Goal: Information Seeking & Learning: Learn about a topic

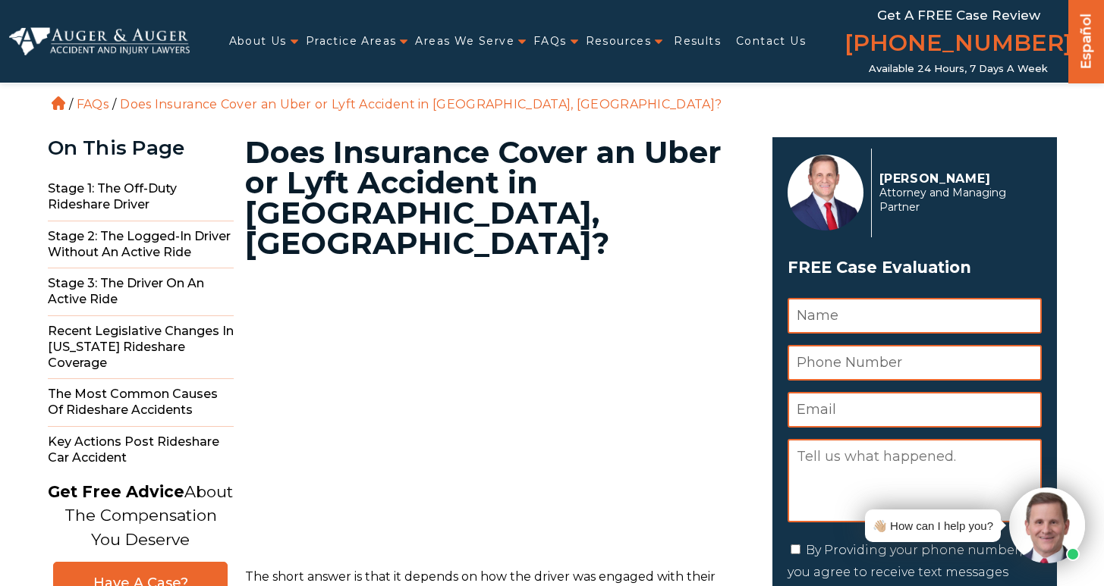
click at [681, 162] on h1 "Does Insurance Cover an Uber or Lyft Accident in Charlotte, NC?" at bounding box center [499, 197] width 509 height 121
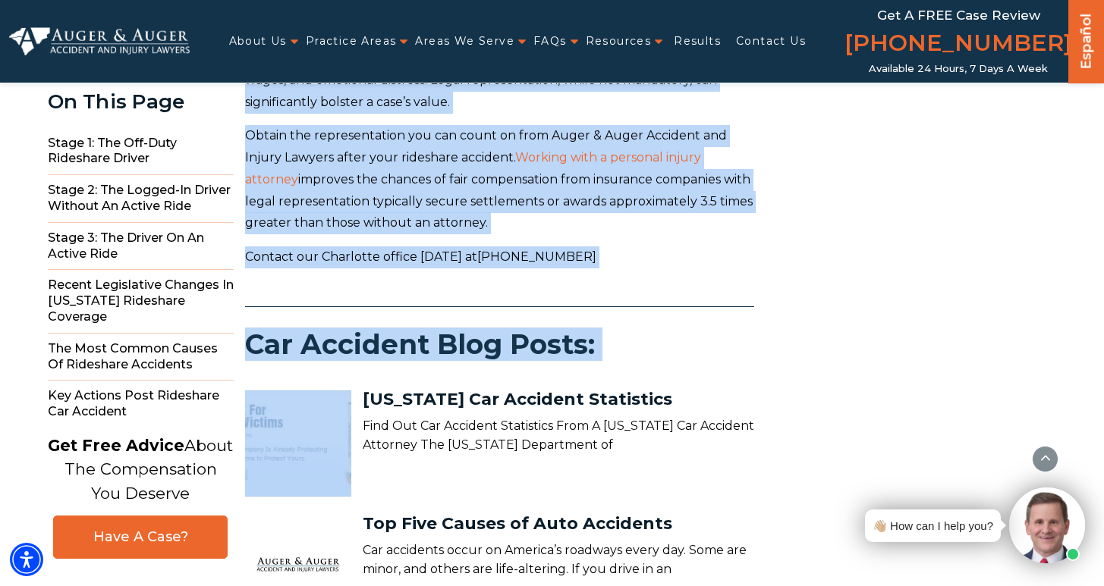
scroll to position [5318, 0]
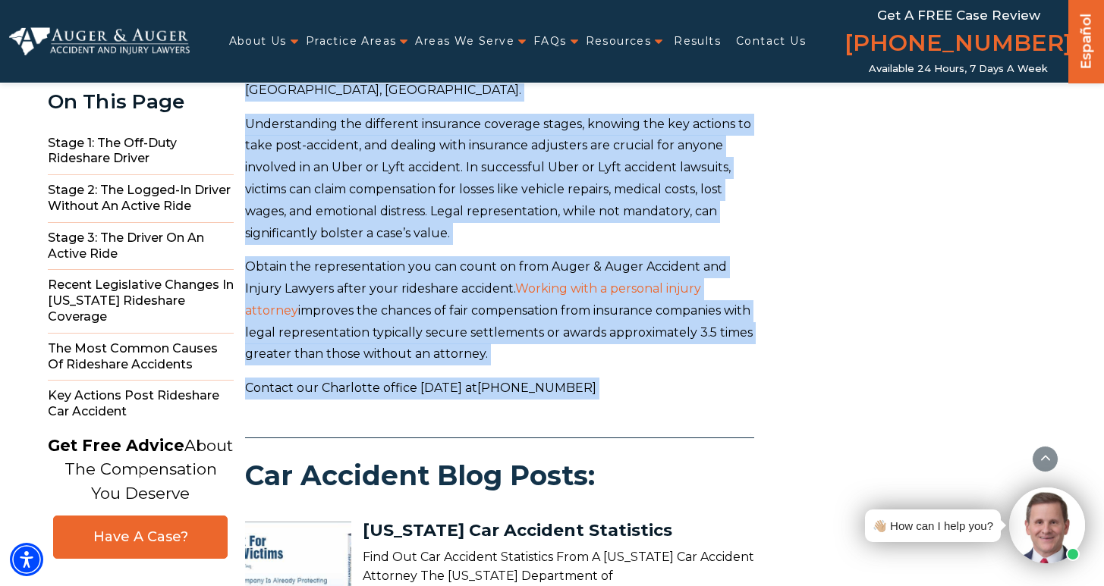
drag, startPoint x: 253, startPoint y: 153, endPoint x: 580, endPoint y: 229, distance: 335.7
copy main "Does Insurance Cover an Uber or Lyft Accident in Charlotte, NC? The short answe…"
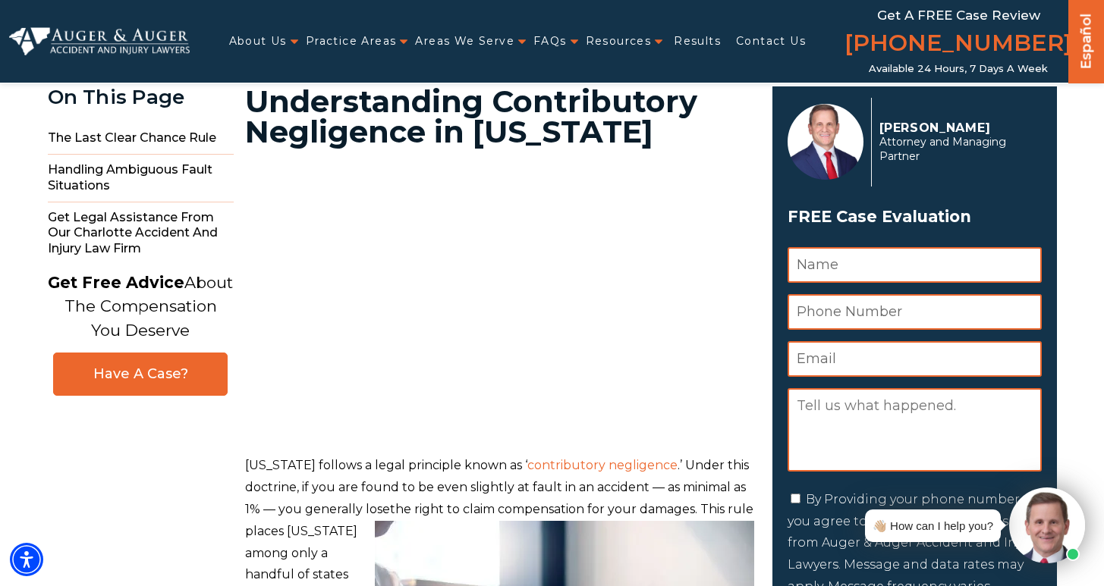
scroll to position [22, 0]
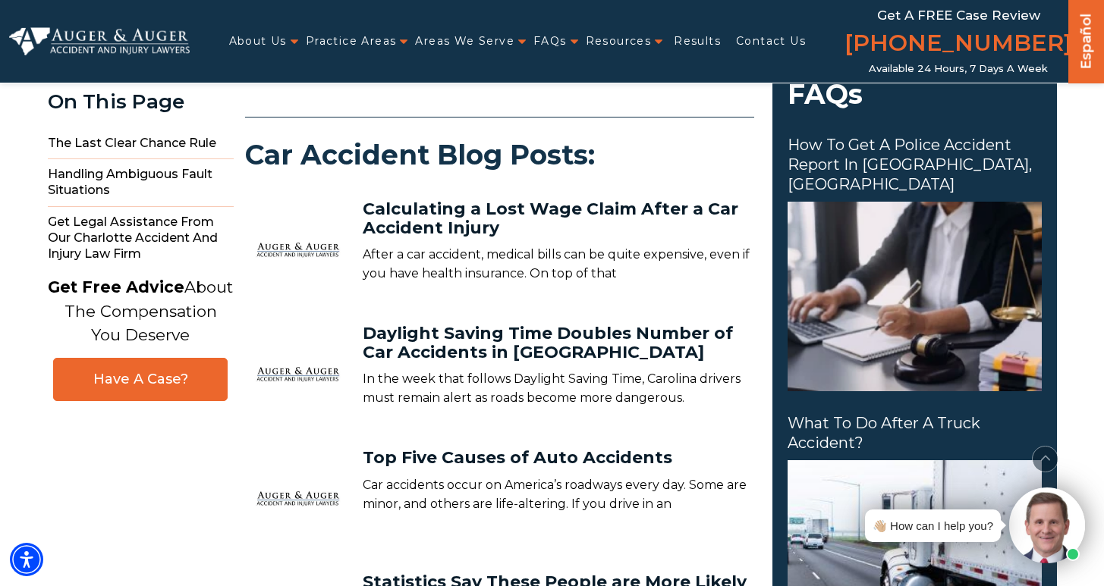
scroll to position [1540, 0]
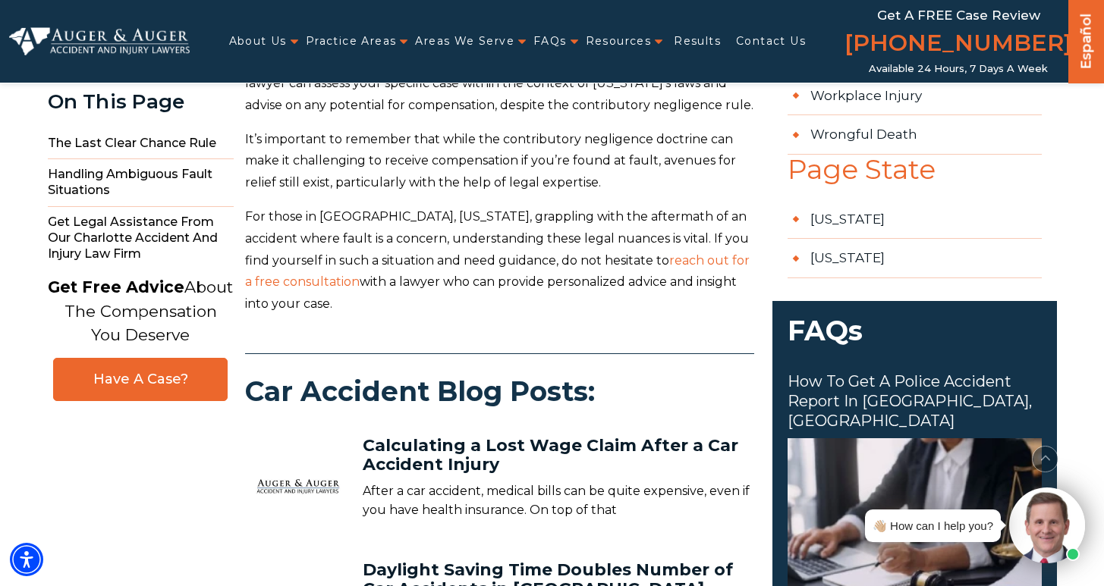
drag, startPoint x: 245, startPoint y: 127, endPoint x: 491, endPoint y: 307, distance: 304.1
click at [491, 307] on main "Understanding Contributory Negligence in North Carolina North Carolina follows …" at bounding box center [401, 243] width 706 height 3292
copy main "Understanding Contributory Negligence in North Carolina North Carolina follows …"
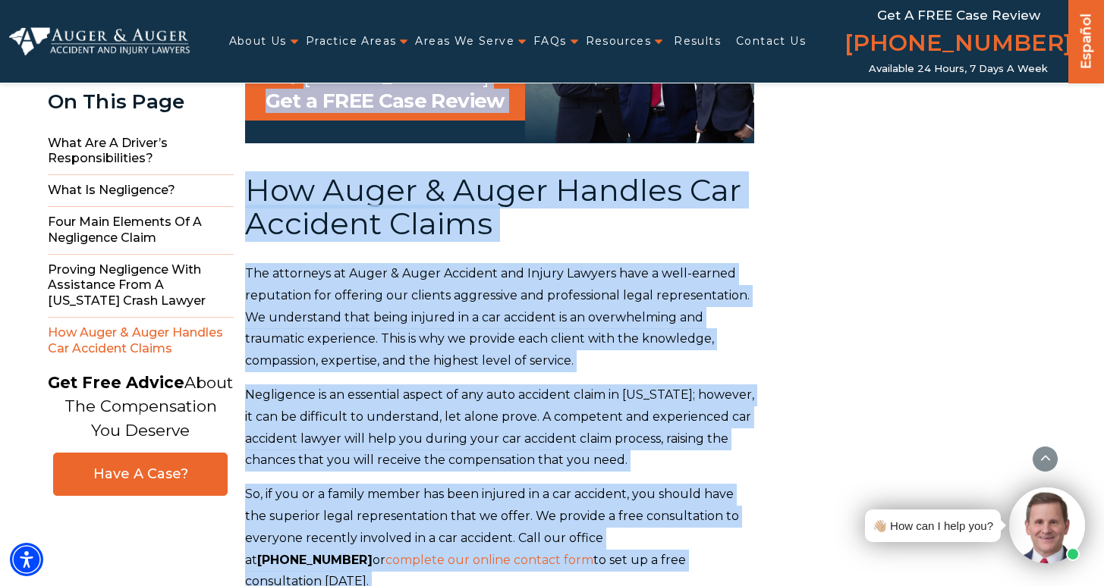
scroll to position [3808, 0]
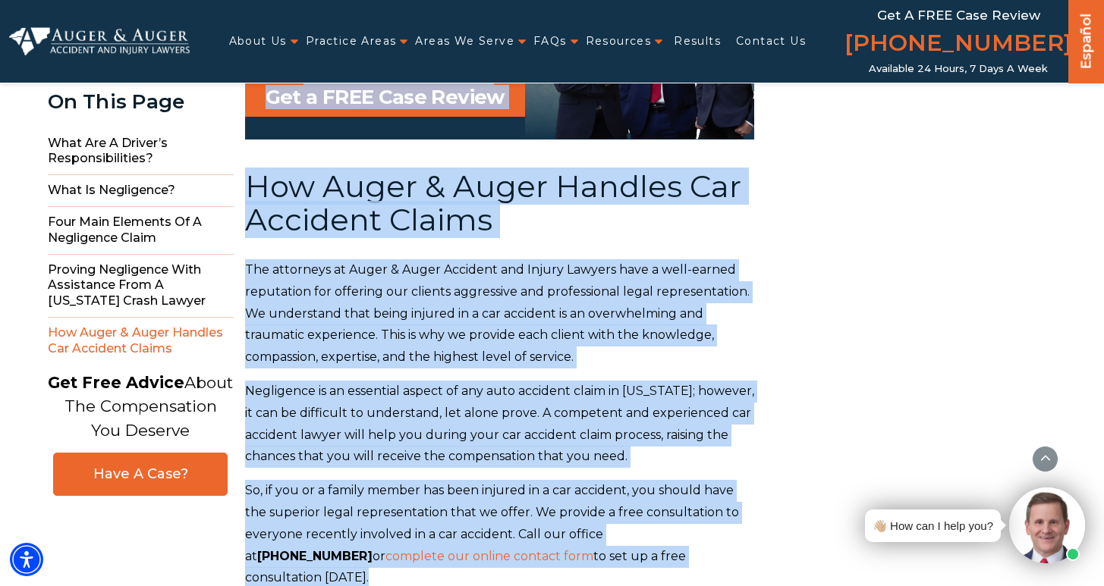
drag, startPoint x: 248, startPoint y: 146, endPoint x: 675, endPoint y: 524, distance: 570.2
copy main "How is negligence determined in a North Carolina car accident case? Traffic acc…"
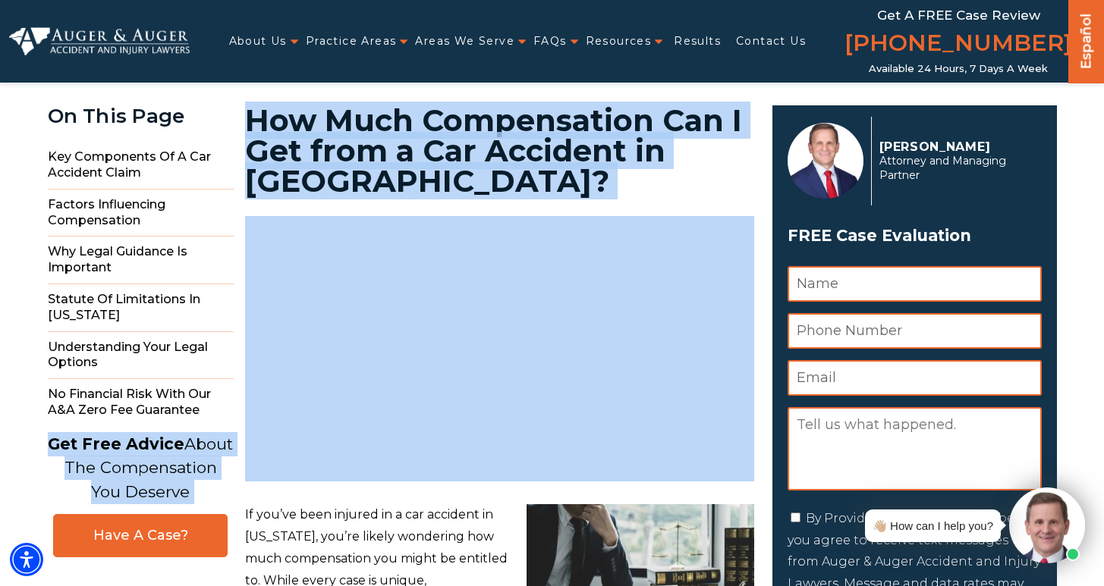
scroll to position [275, 0]
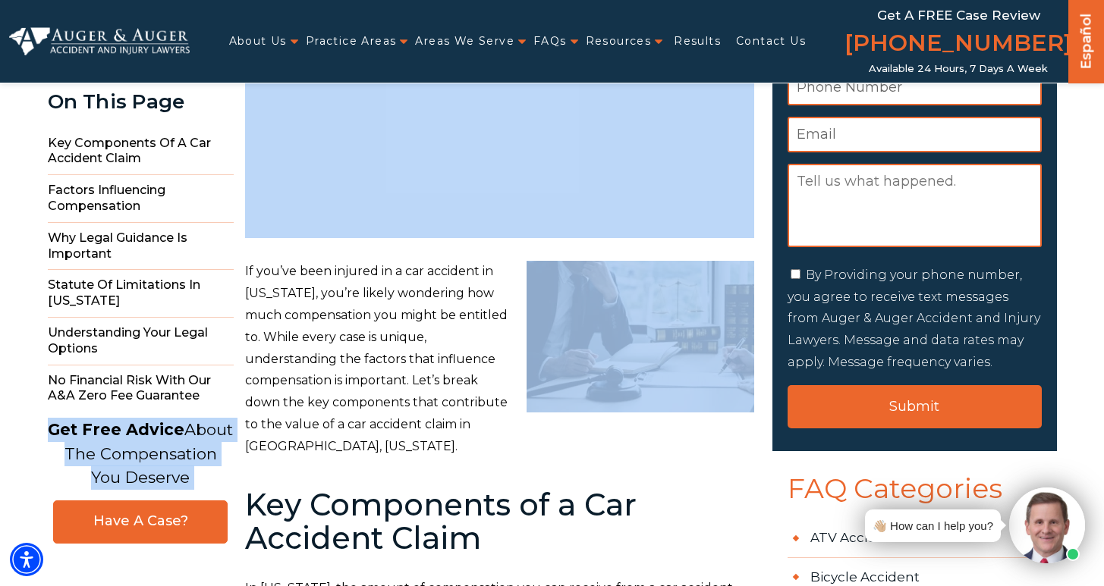
drag, startPoint x: 252, startPoint y: 151, endPoint x: 344, endPoint y: 240, distance: 127.7
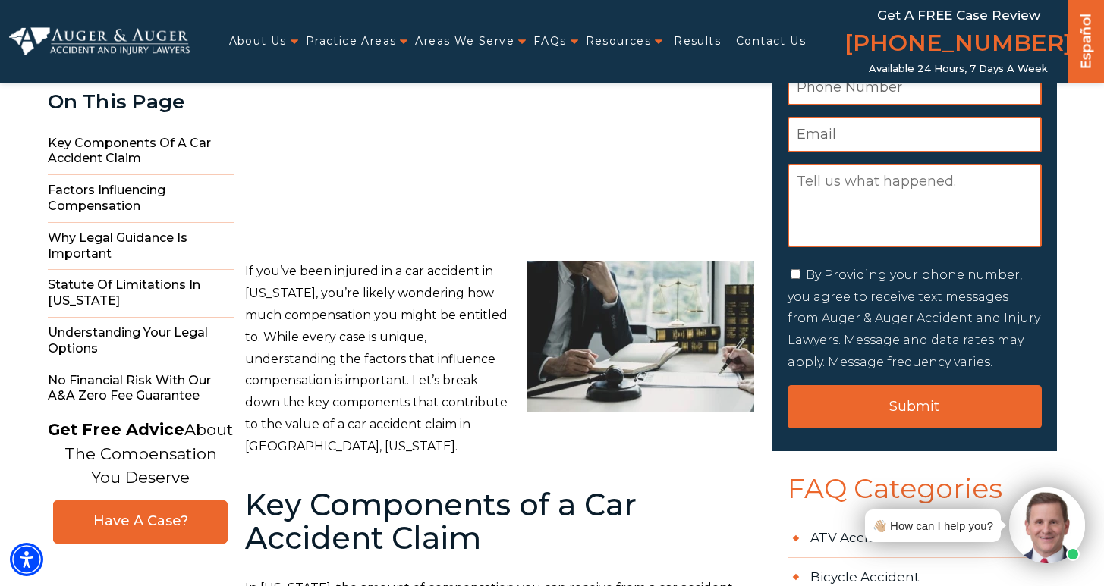
click at [354, 273] on p "If you’ve been injured in a car accident in South Carolina, you’re likely wonde…" at bounding box center [499, 359] width 509 height 197
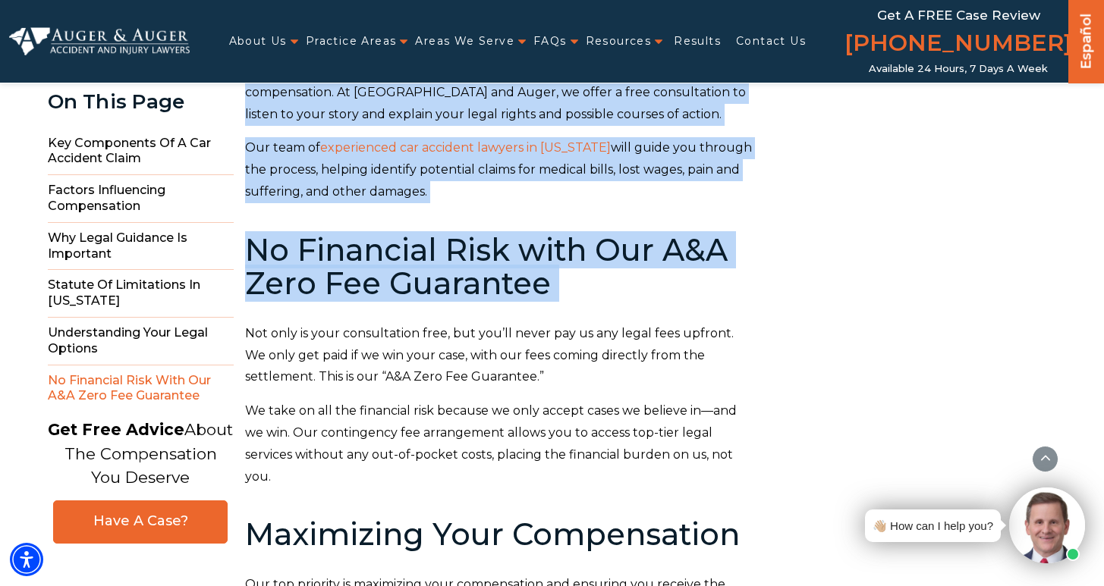
scroll to position [4735, 0]
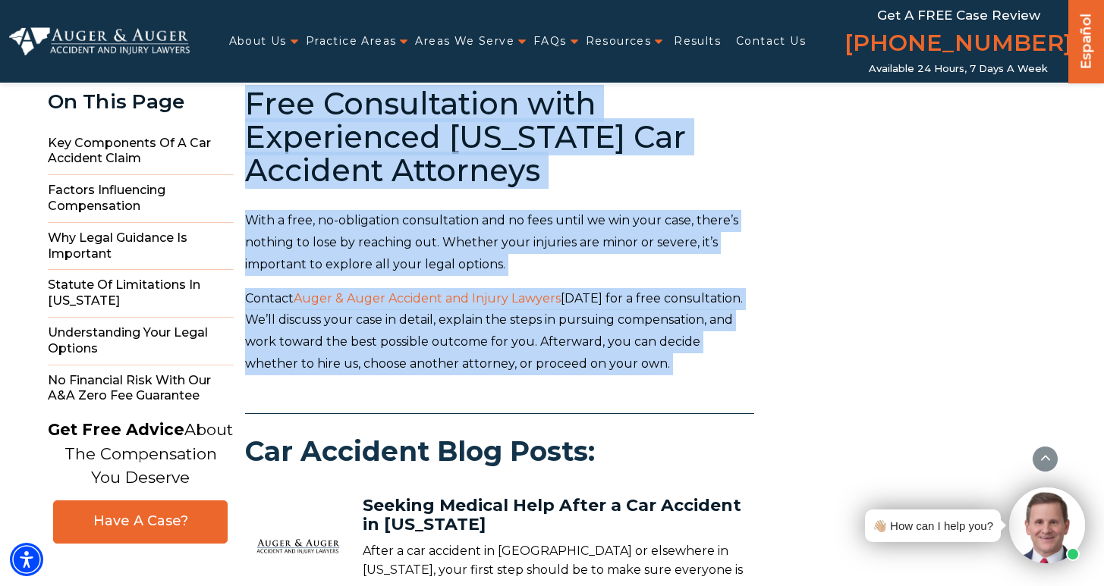
drag, startPoint x: 259, startPoint y: 153, endPoint x: 660, endPoint y: 316, distance: 433.2
copy main "How Much Compensation Can I Get from a Car Accident in Rock Hill? If you’ve bee…"
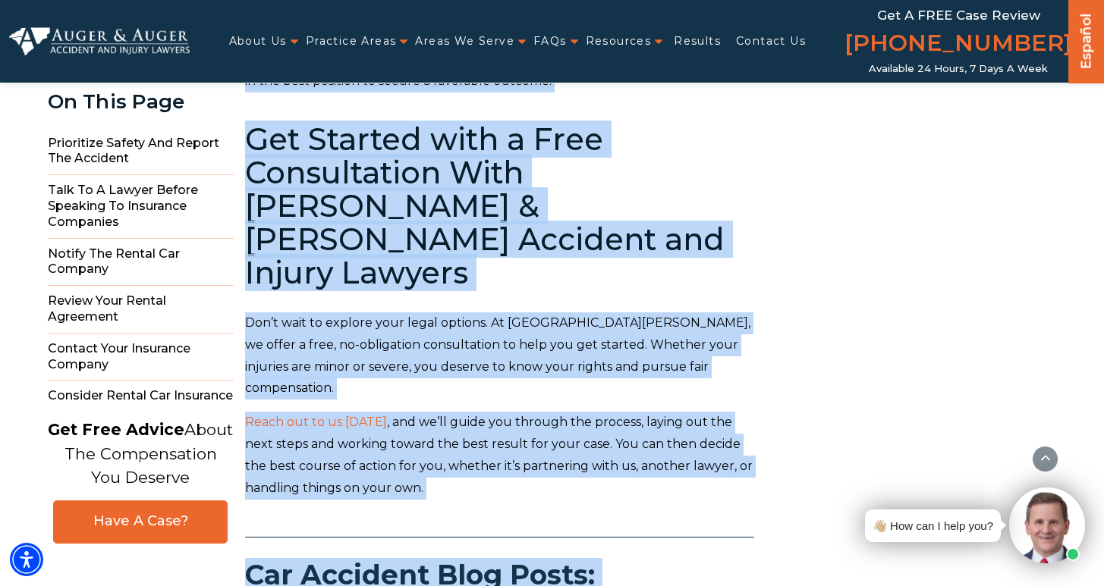
scroll to position [5081, 0]
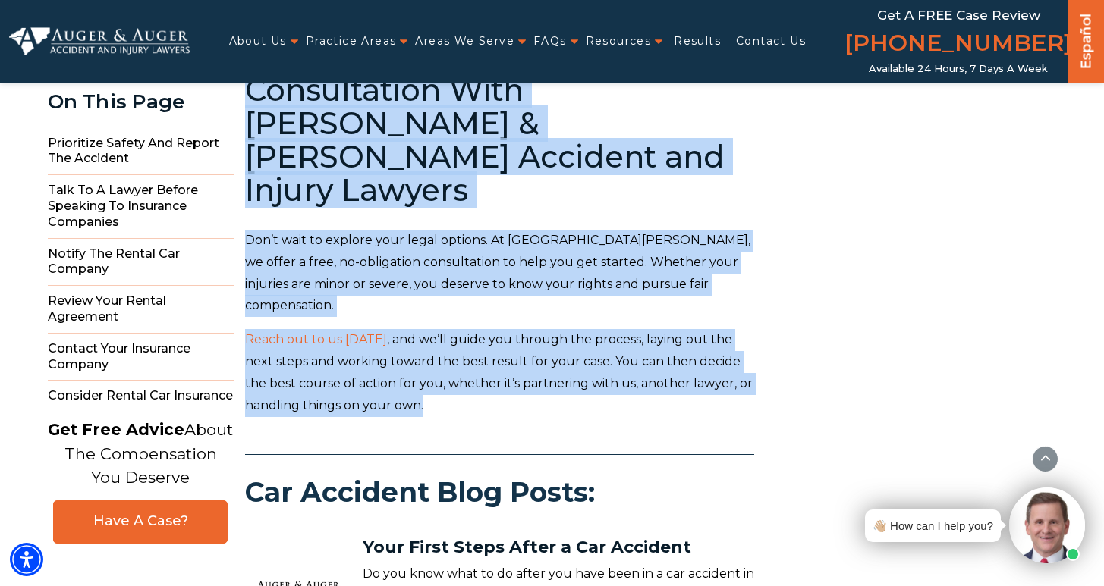
drag, startPoint x: 248, startPoint y: 142, endPoint x: 581, endPoint y: 235, distance: 345.9
copy main "Lore ip Do Si Ame’co Adipisci el s Doeius Tem Incididu ut Labo Etdo Magna aliqu…"
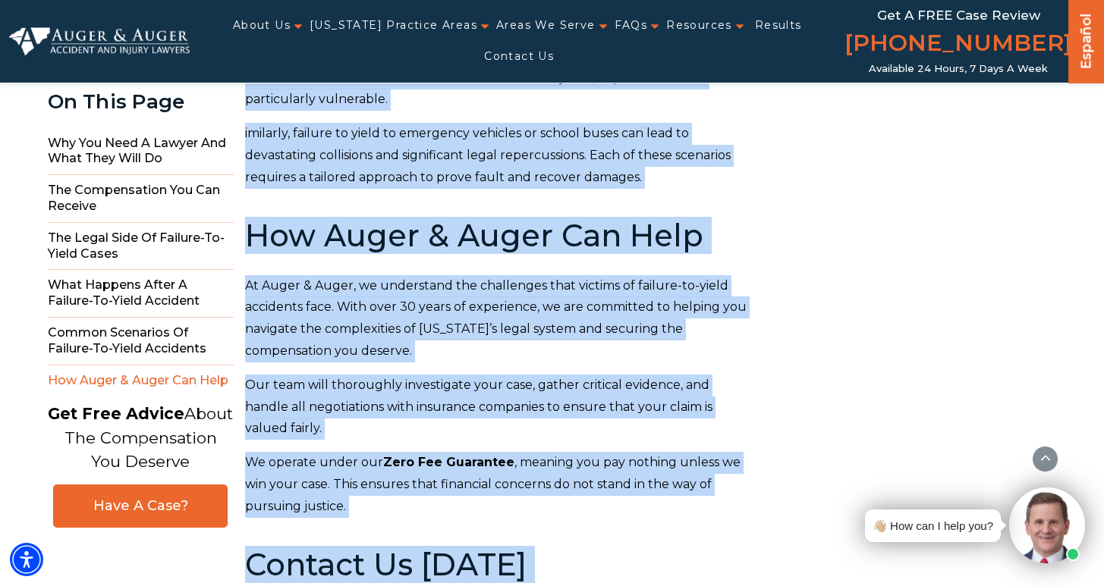
scroll to position [4492, 0]
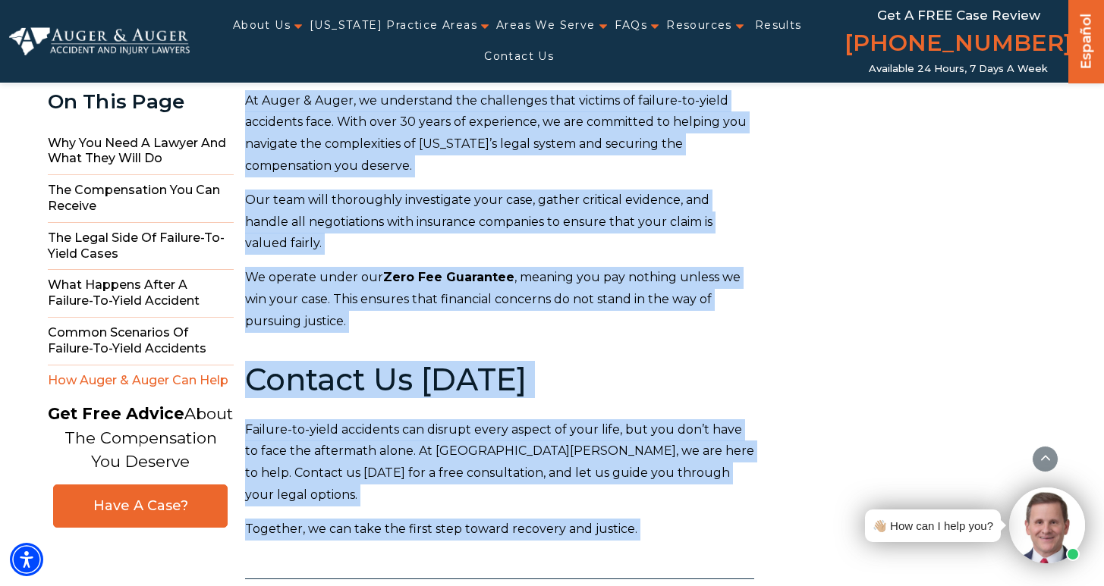
drag, startPoint x: 250, startPoint y: 152, endPoint x: 619, endPoint y: 404, distance: 446.6
copy main "Failure to Yield Accident Lawyer in South Carolina Failure-to-yield accidents a…"
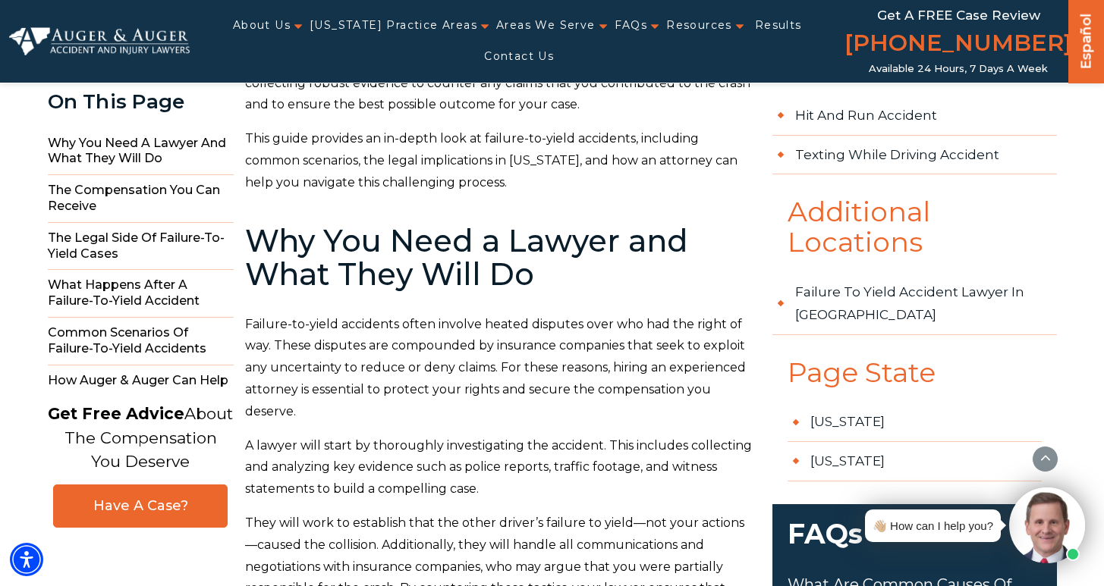
click at [489, 268] on h2 "Why You Need a Lawyer and What They Will Do" at bounding box center [499, 258] width 509 height 67
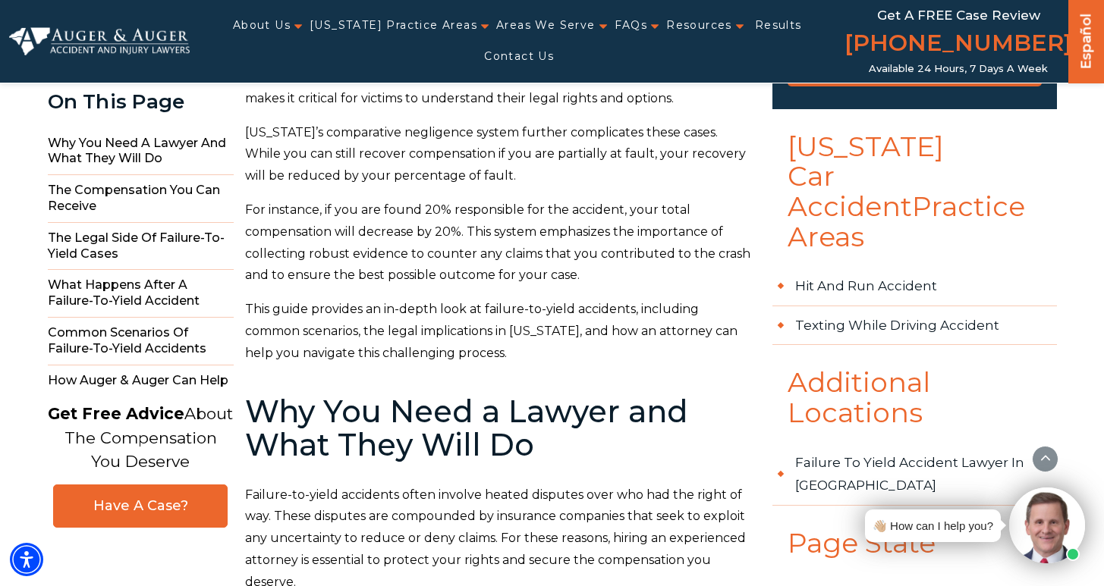
scroll to position [297, 0]
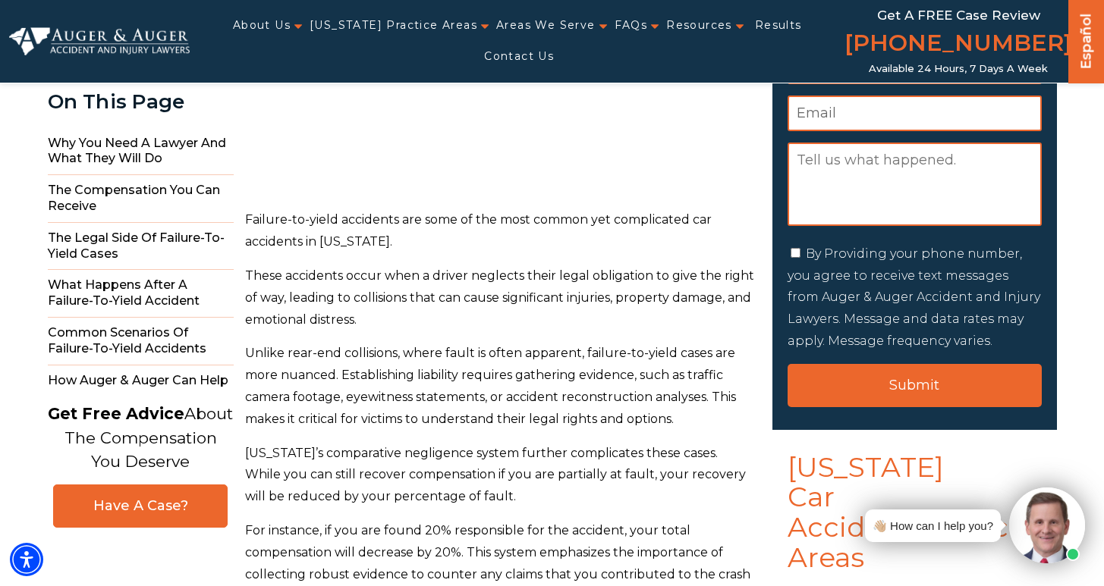
click at [485, 1] on div "About Us Attorneys Herbert Auger Arlene Auger Hunter Gillespie Madison McLawhor…" at bounding box center [519, 41] width 659 height 83
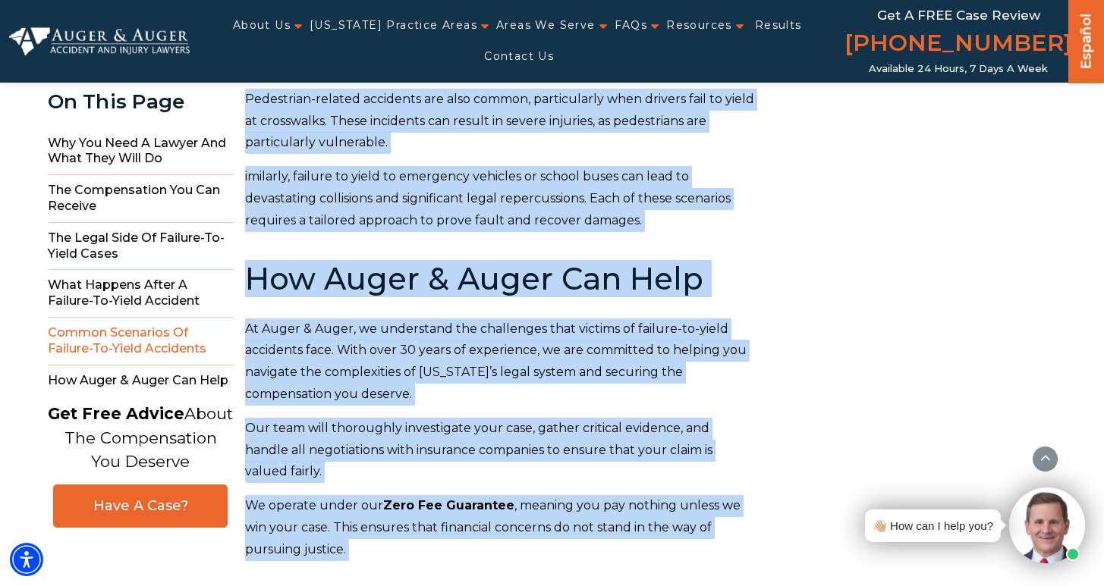
scroll to position [4306, 0]
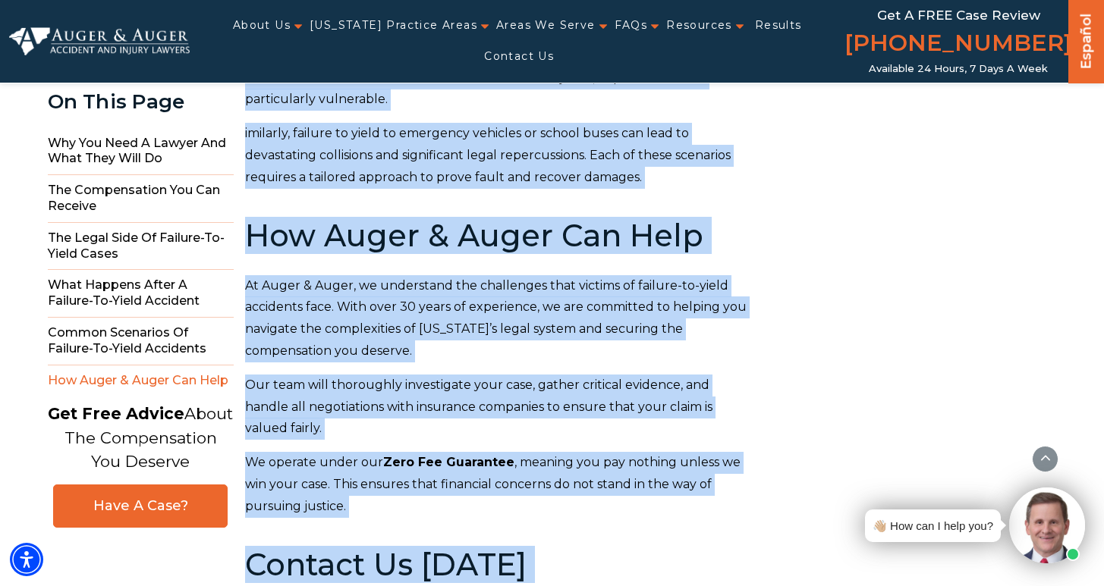
drag, startPoint x: 250, startPoint y: 143, endPoint x: 651, endPoint y: 562, distance: 580.1
copy main "Failure to Yield Accident Lawyer in South Carolina Failure-to-yield accidents a…"
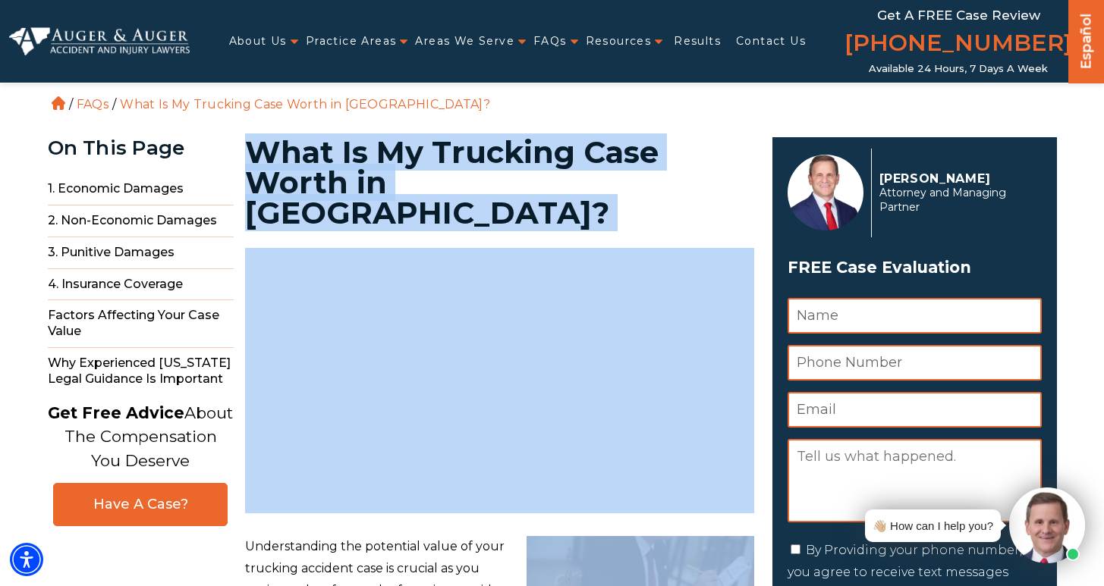
drag, startPoint x: 244, startPoint y: 146, endPoint x: 354, endPoint y: 498, distance: 369.1
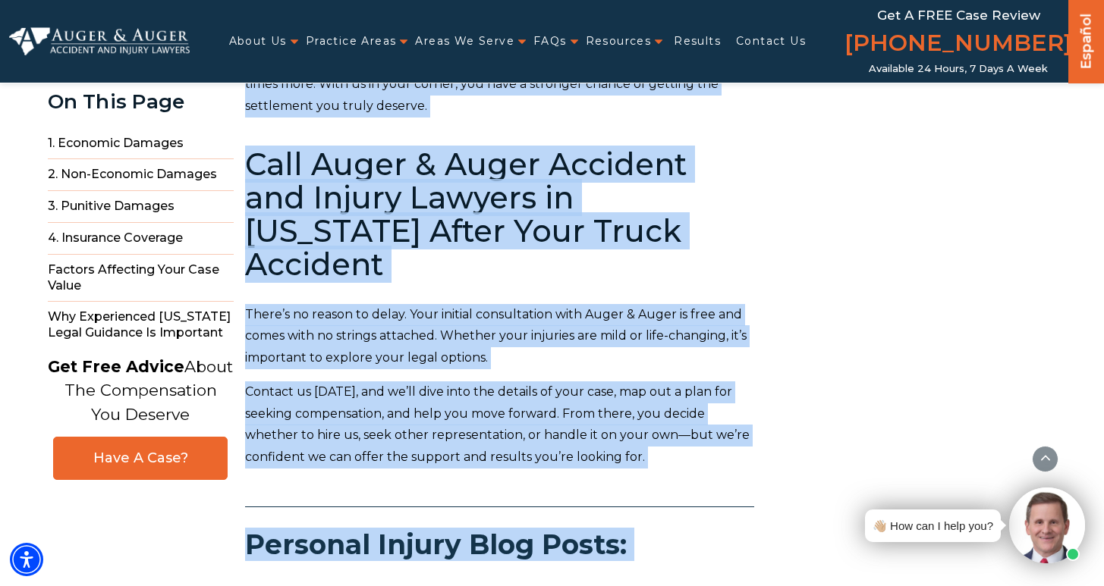
scroll to position [5185, 0]
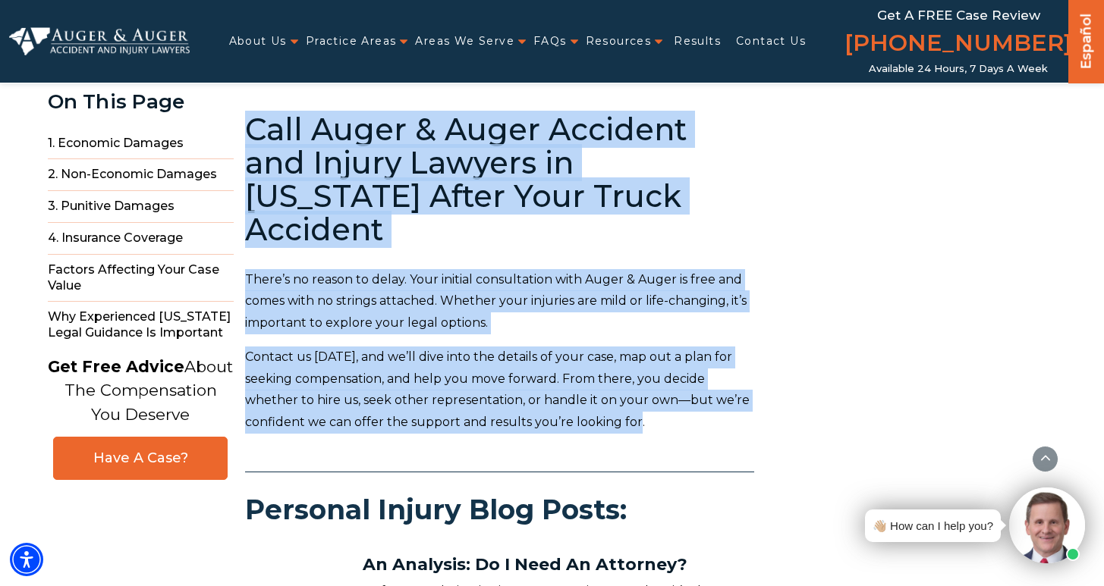
drag, startPoint x: 243, startPoint y: 146, endPoint x: 652, endPoint y: 255, distance: 423.8
copy main "What Is My Trucking Case Worth in Rock Hill? Understanding the potential value …"
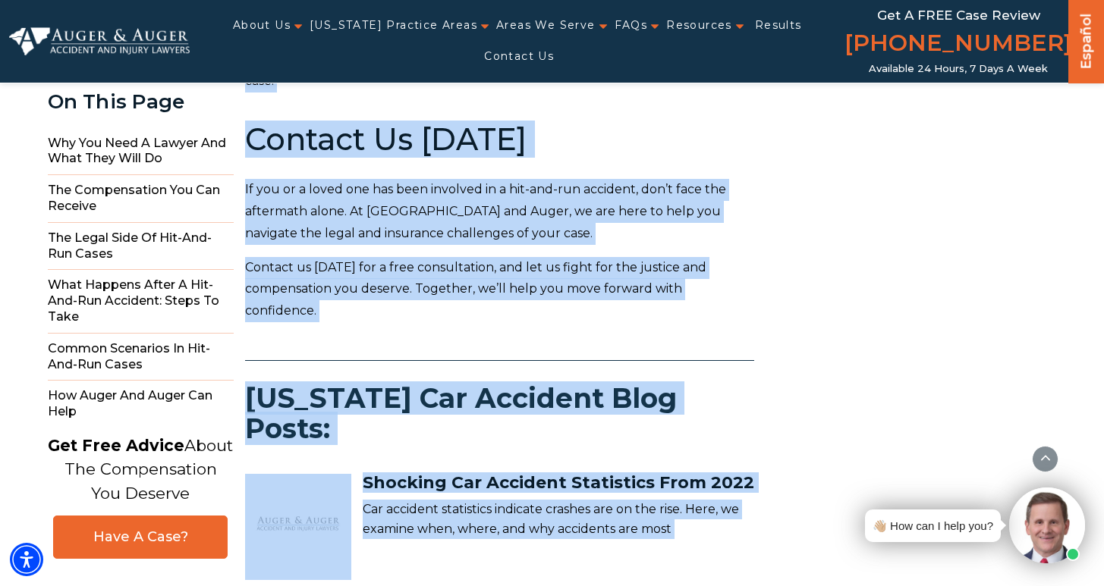
scroll to position [5581, 0]
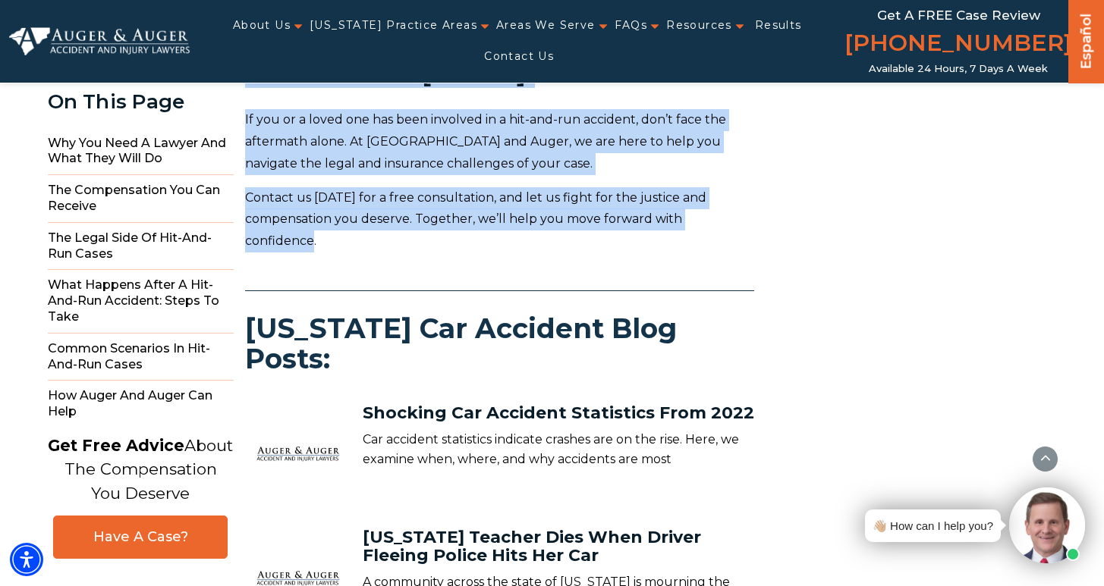
drag, startPoint x: 253, startPoint y: 151, endPoint x: 751, endPoint y: 148, distance: 498.5
copy main "Hit and Run Accident Lawyer in [US_STATE] A hit-and-run accident in [US_STATE] …"
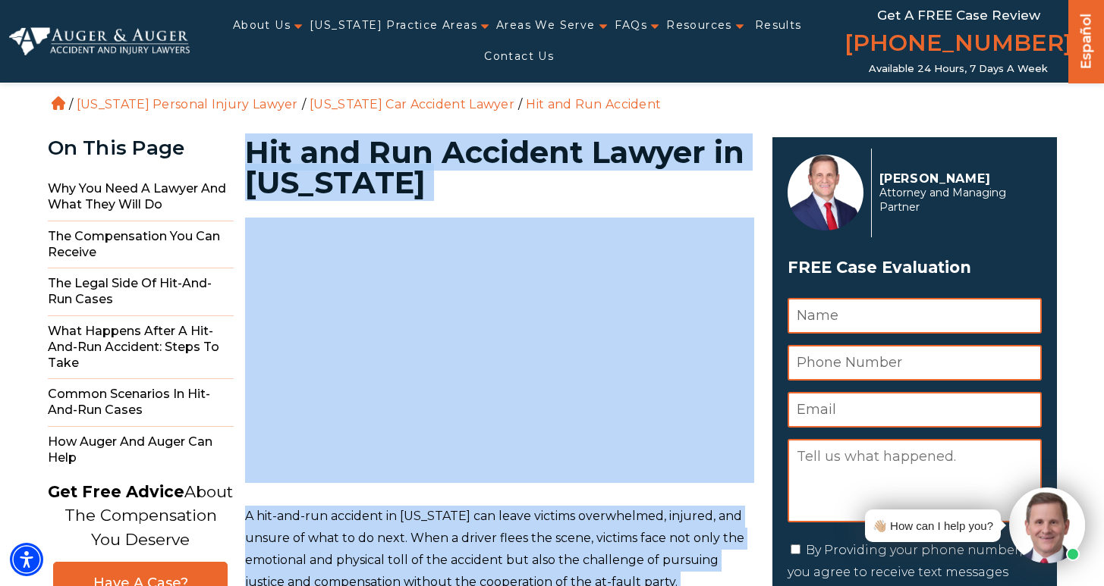
scroll to position [0, 0]
click at [553, 512] on span "A hit-and-run accident in [US_STATE] can leave victims overwhelmed, injured, an…" at bounding box center [494, 549] width 499 height 80
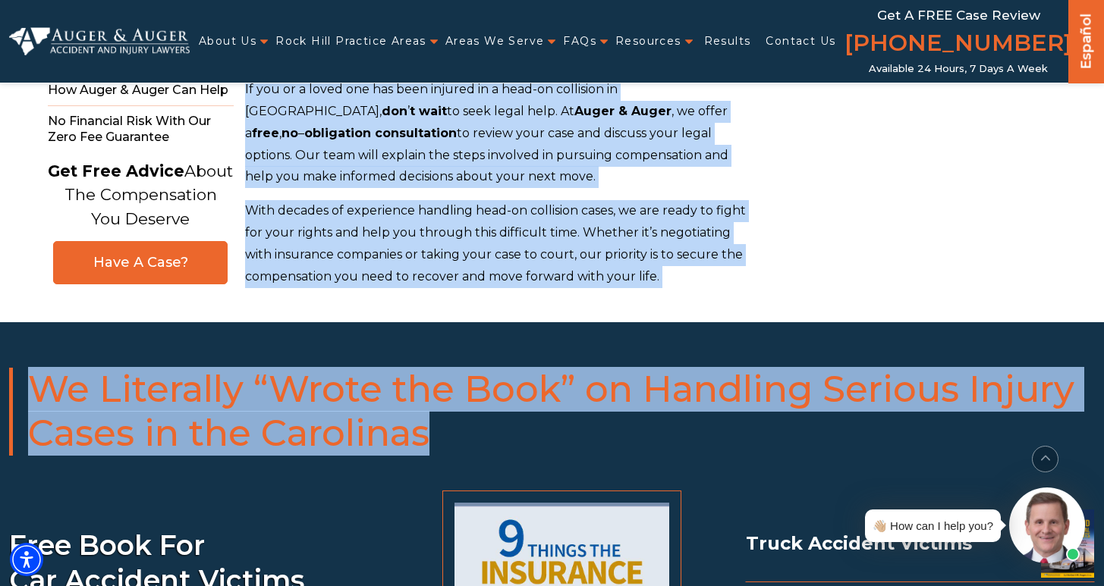
scroll to position [3866, 0]
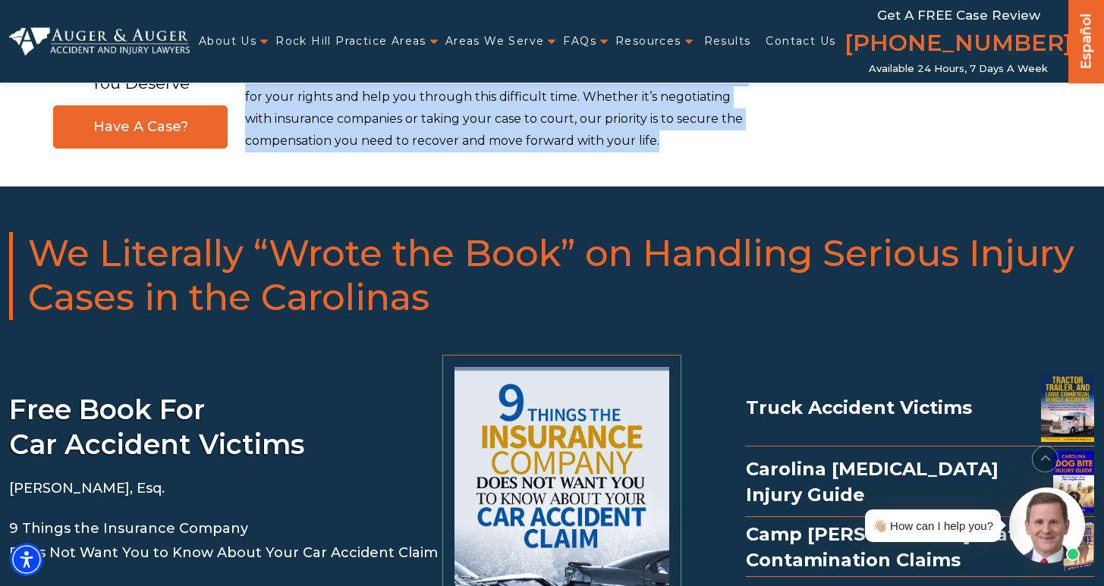
drag, startPoint x: 245, startPoint y: 149, endPoint x: 681, endPoint y: 136, distance: 435.7
copy main "Rock Hill Head-On Collision Lawyer Head-on collisions are among the most devast…"
